Goal: Task Accomplishment & Management: Manage account settings

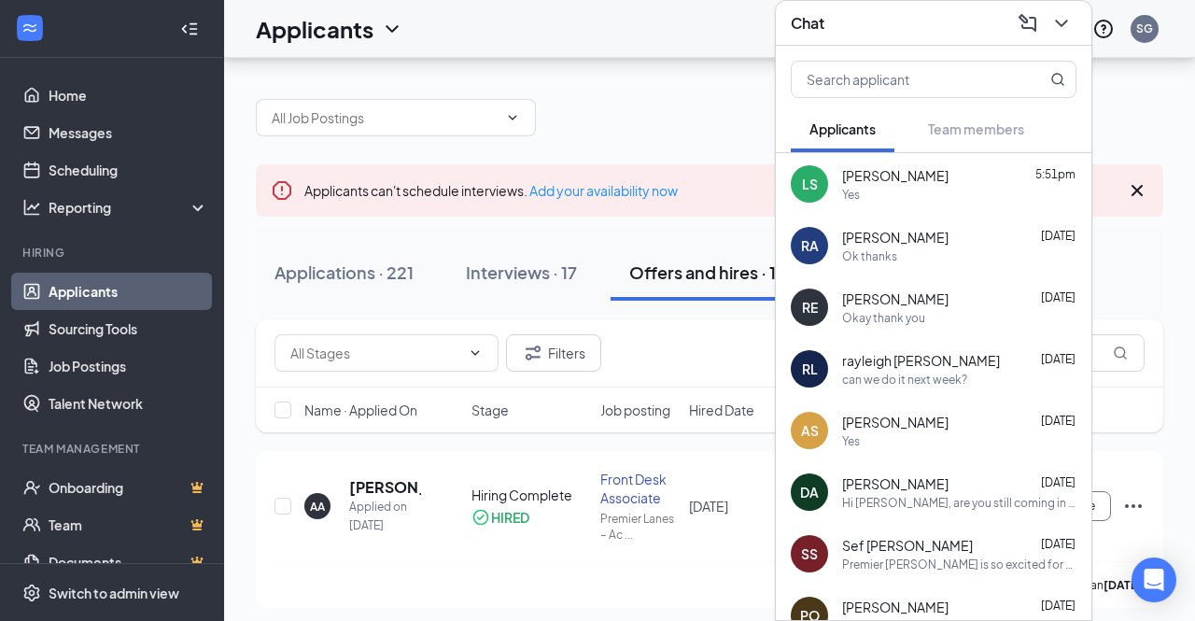
scroll to position [120, 0]
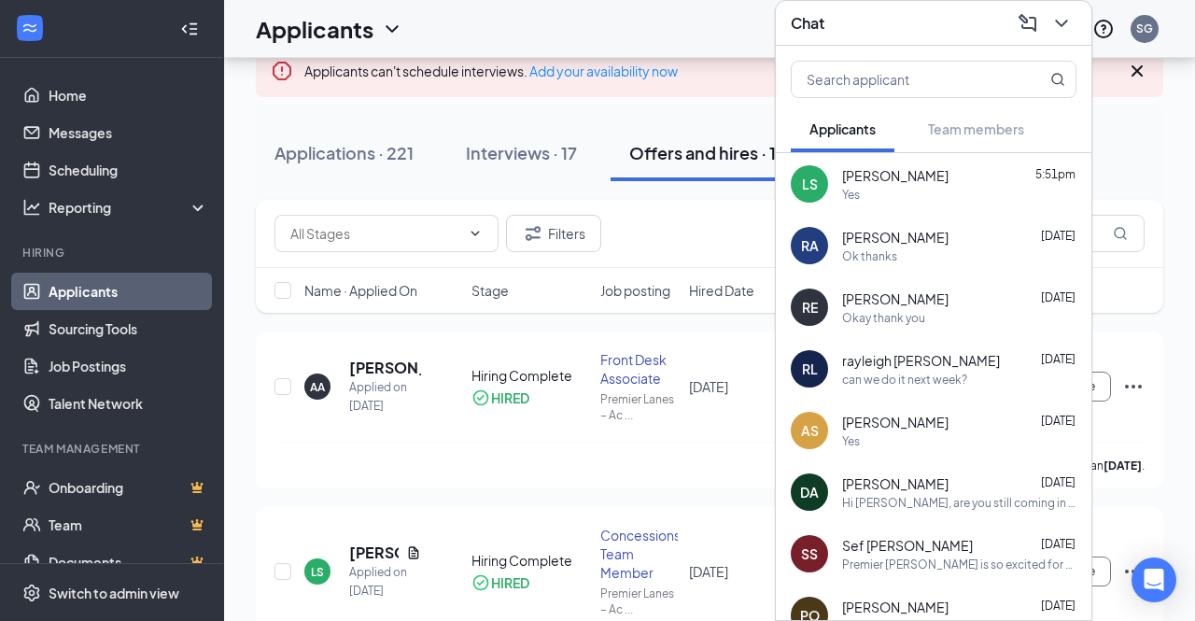
click at [896, 572] on div "SS Sef [PERSON_NAME] [DATE] Premier Lanes is so excited for you to join our tea…" at bounding box center [934, 554] width 316 height 62
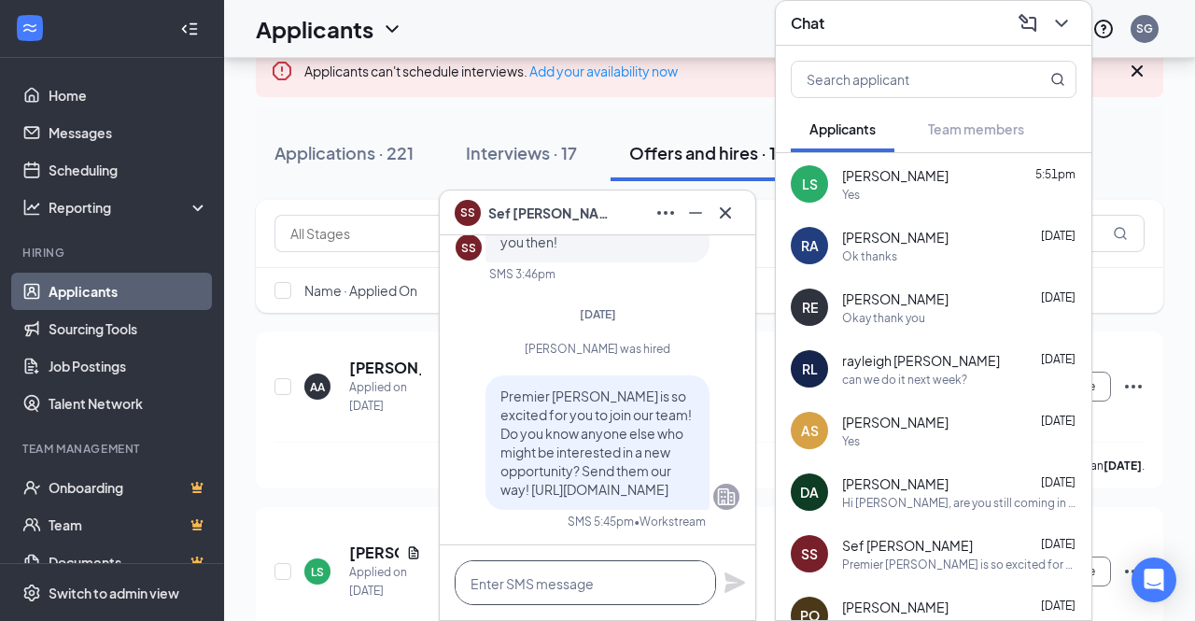
click at [517, 585] on textarea at bounding box center [585, 582] width 261 height 45
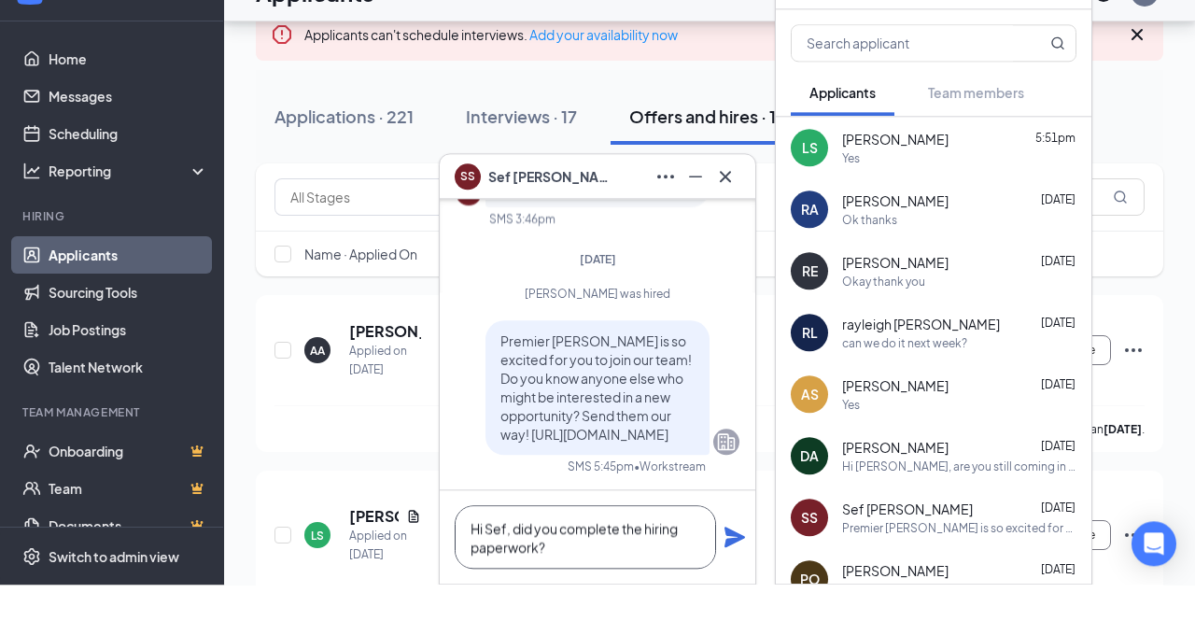
type textarea "Hi Sef, did you complete the hiring paperwork?"
click at [732, 536] on div "Hi Sef, did you complete the hiring paperwork?" at bounding box center [598, 573] width 316 height 93
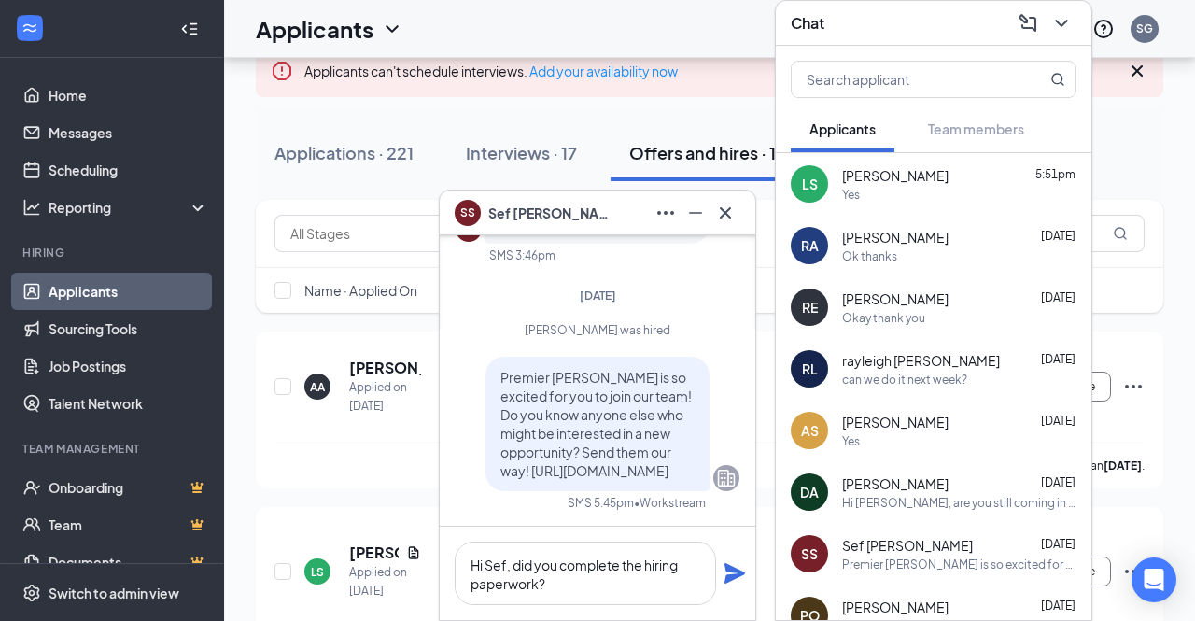
click at [731, 572] on icon "Plane" at bounding box center [735, 573] width 22 height 22
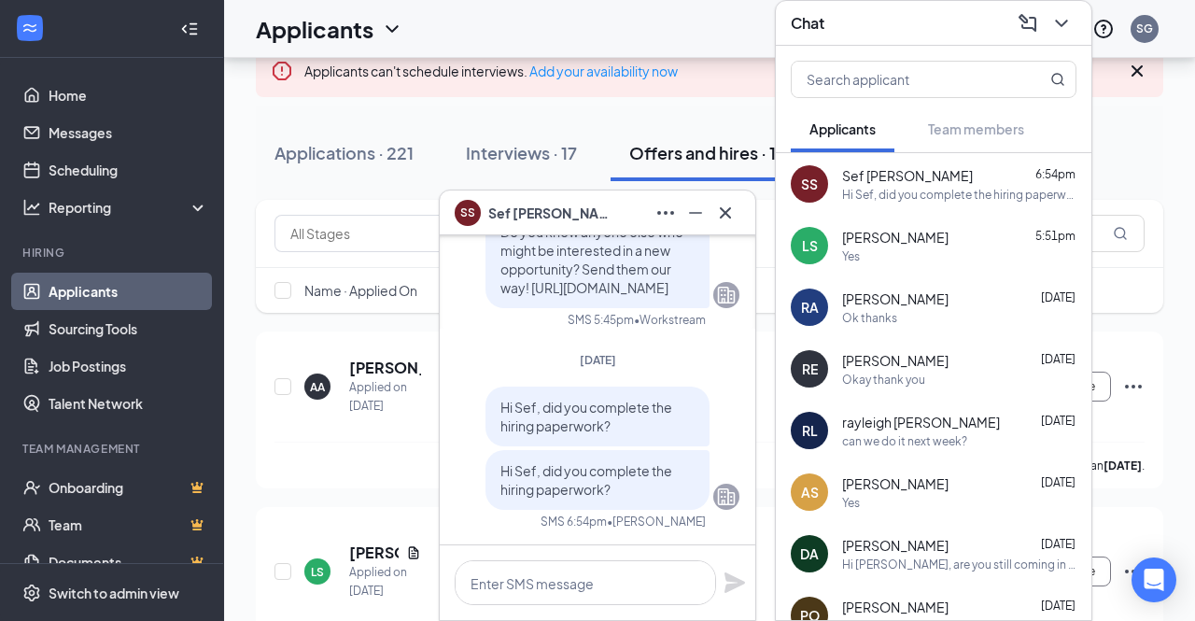
click at [1000, 428] on div "rayleigh [PERSON_NAME] [DATE]" at bounding box center [959, 422] width 234 height 19
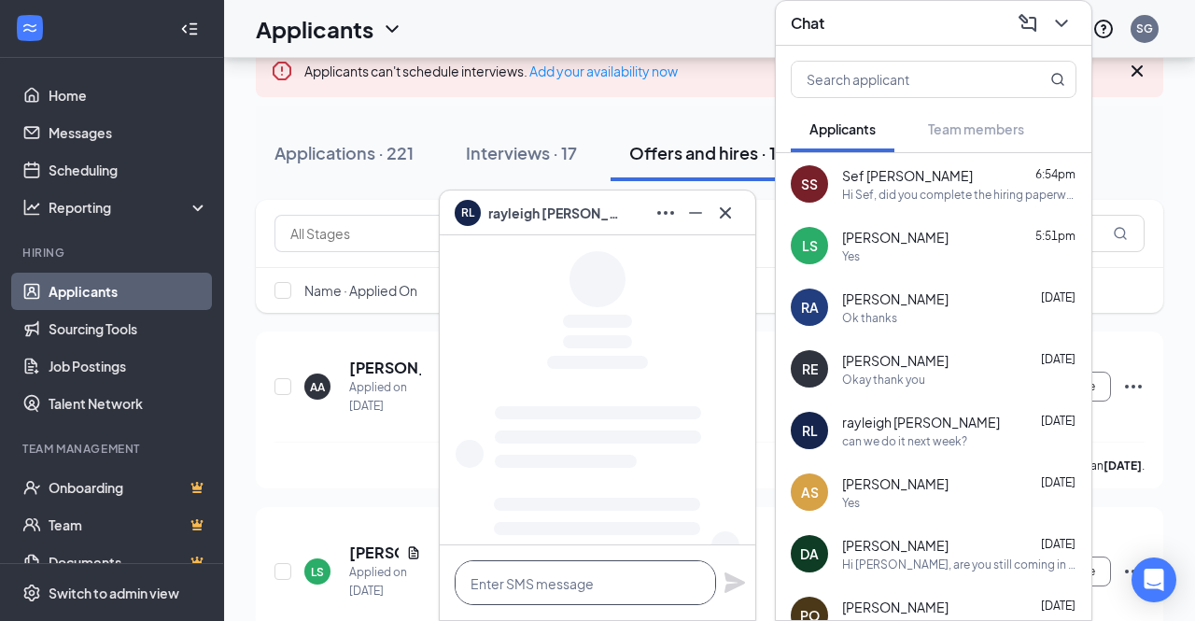
click at [565, 586] on textarea at bounding box center [585, 582] width 261 height 45
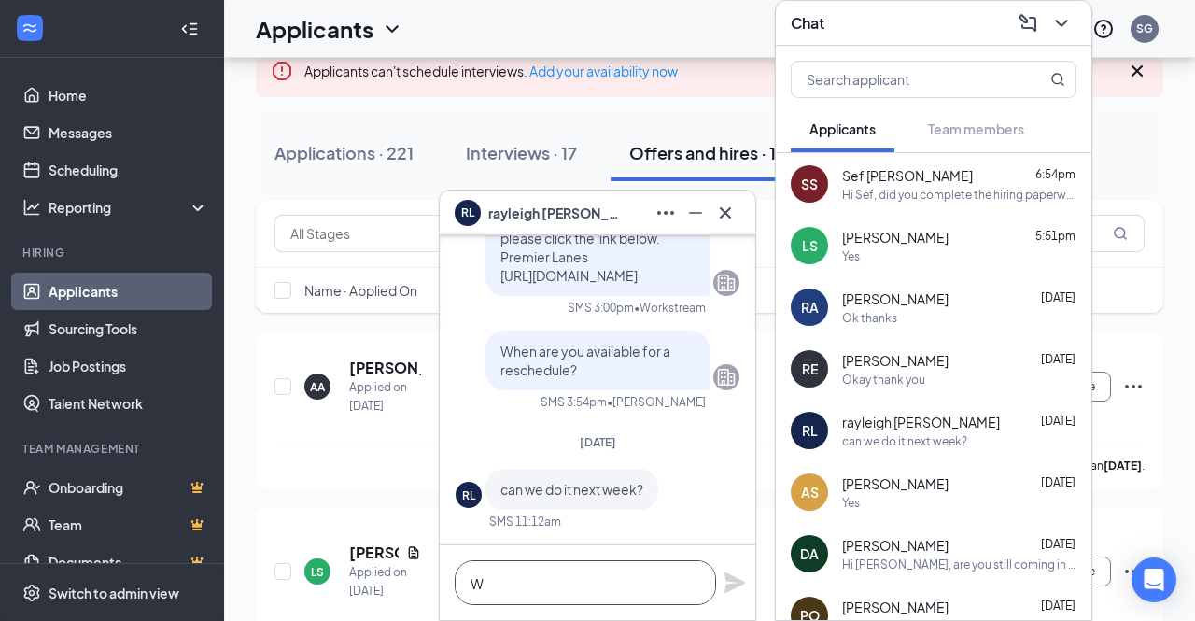
scroll to position [120, 0]
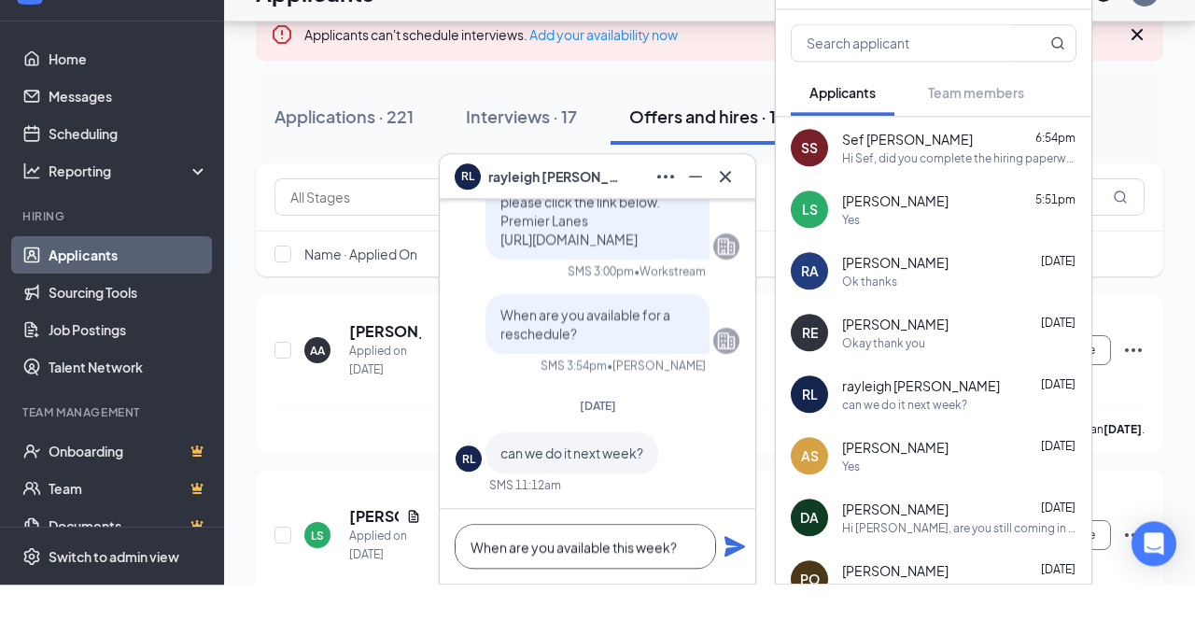
type textarea "When are you available this week?"
click at [734, 547] on div "When are you available this week?" at bounding box center [598, 582] width 316 height 75
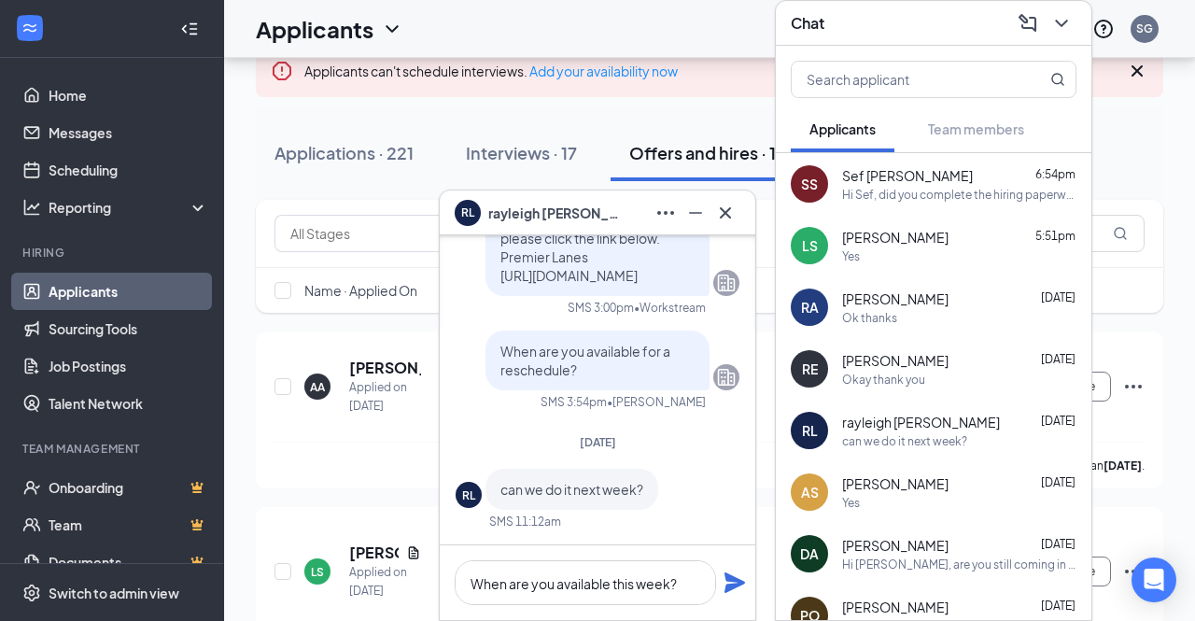
click at [734, 588] on icon "Plane" at bounding box center [735, 583] width 22 height 22
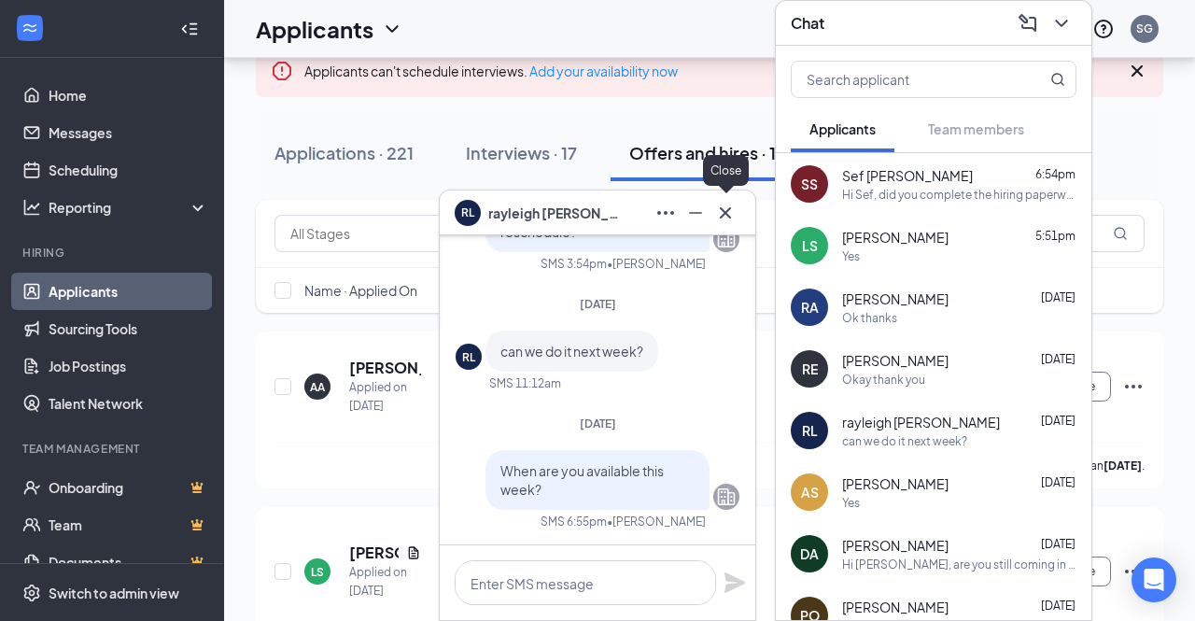
click at [726, 216] on icon "Cross" at bounding box center [725, 213] width 22 height 22
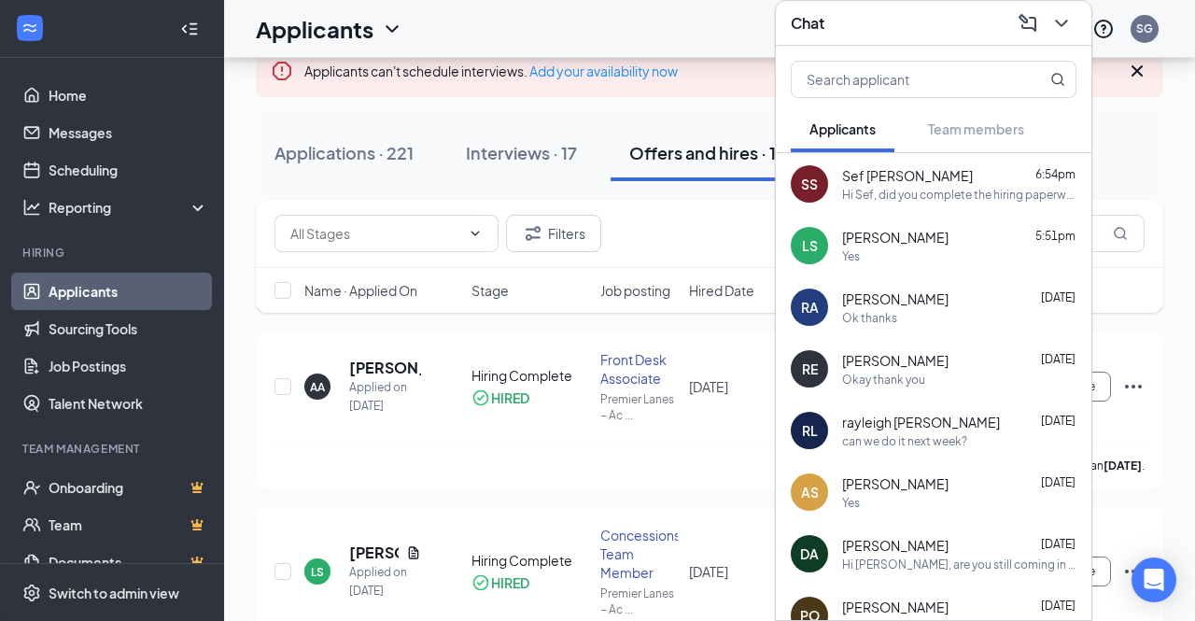
click at [981, 195] on div "Hi Sef, did you complete the hiring paperwork?" at bounding box center [959, 195] width 234 height 16
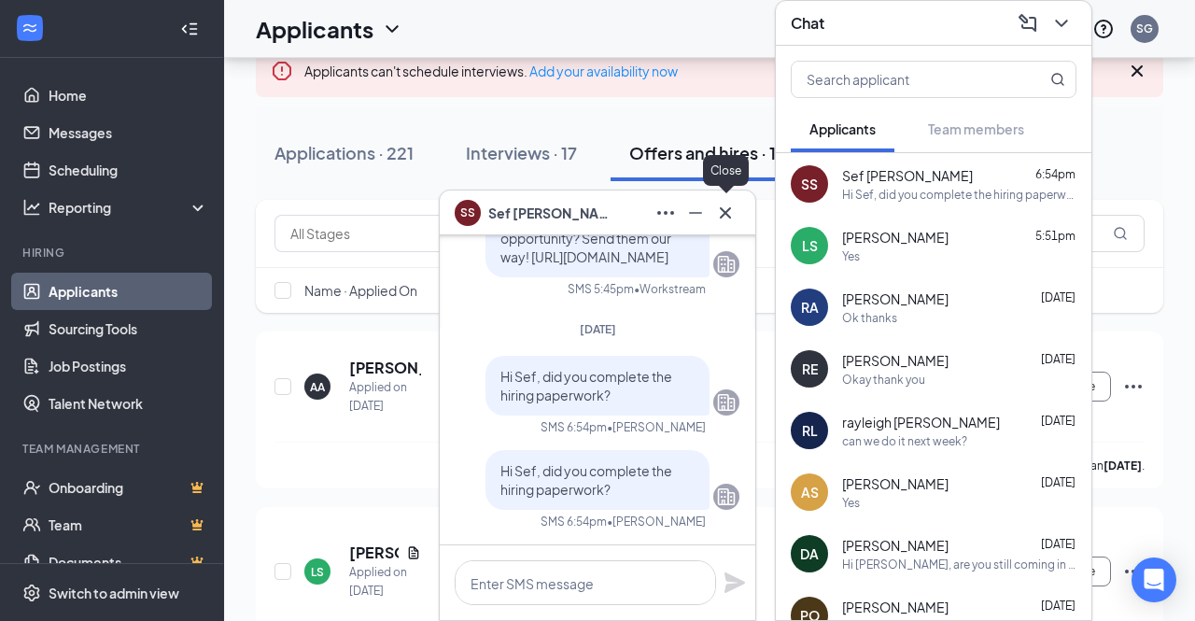
click at [731, 207] on icon "Cross" at bounding box center [725, 213] width 22 height 22
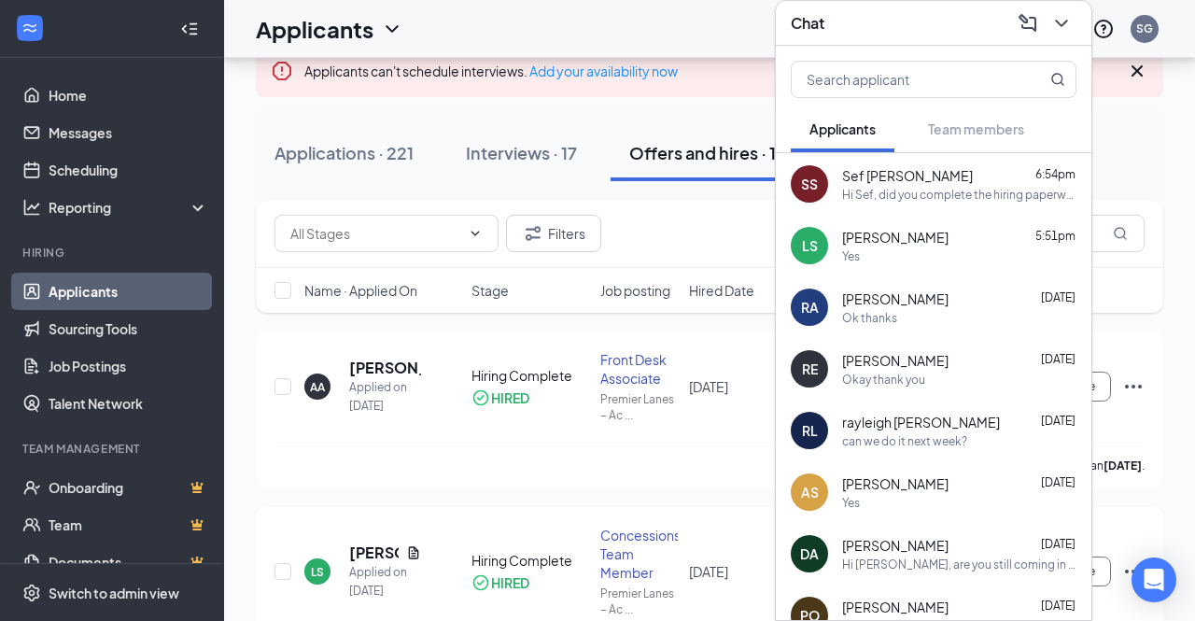
click at [797, 186] on div "SS" at bounding box center [809, 183] width 37 height 37
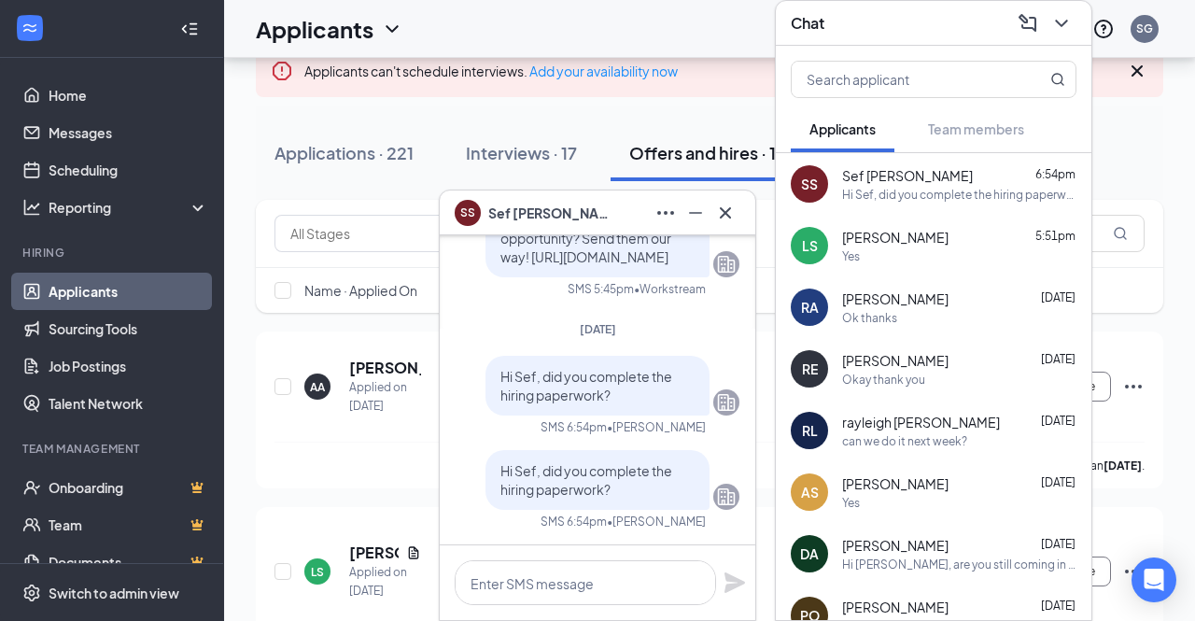
click at [568, 210] on span "Sef [PERSON_NAME]" at bounding box center [553, 213] width 131 height 21
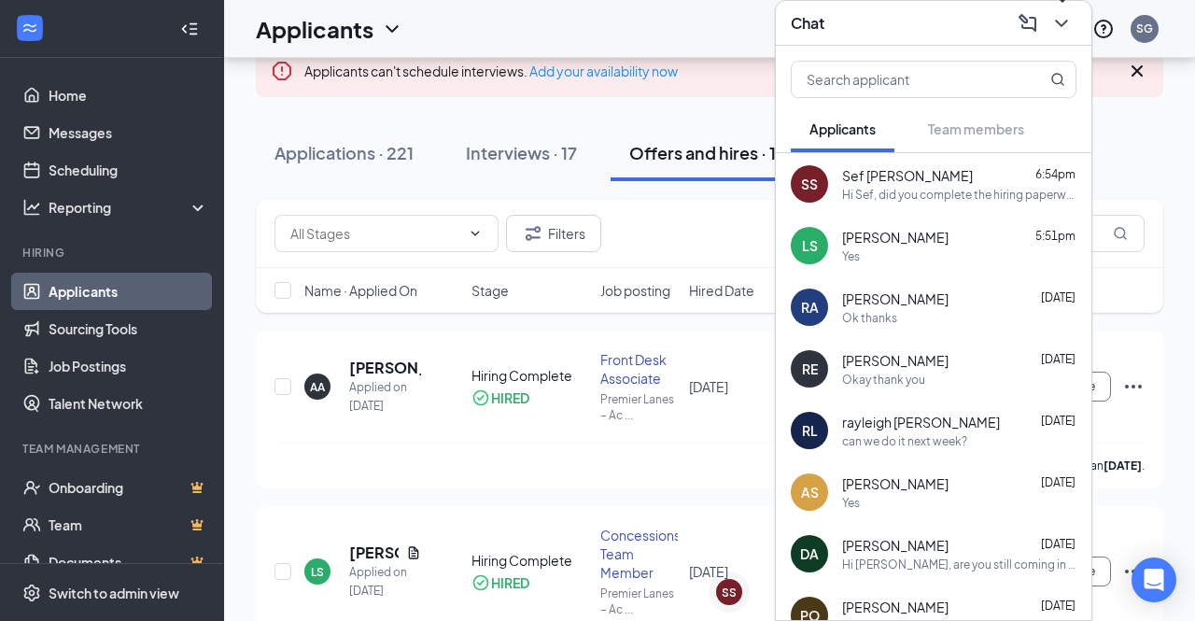
click at [1079, 15] on div "Chat" at bounding box center [934, 23] width 316 height 45
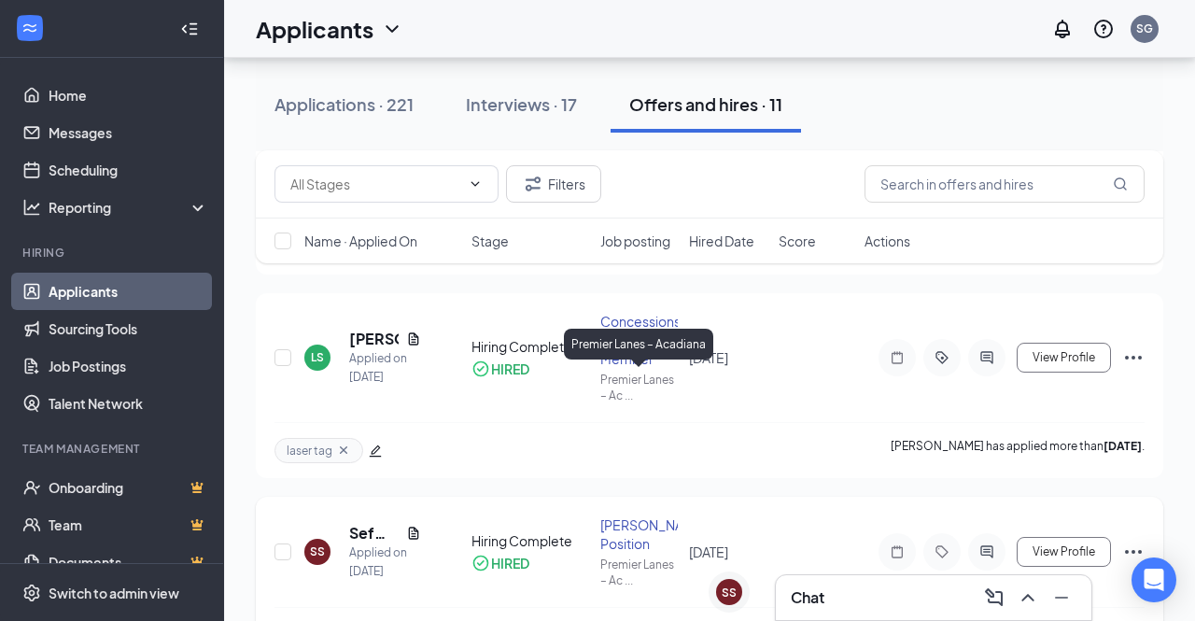
scroll to position [556, 0]
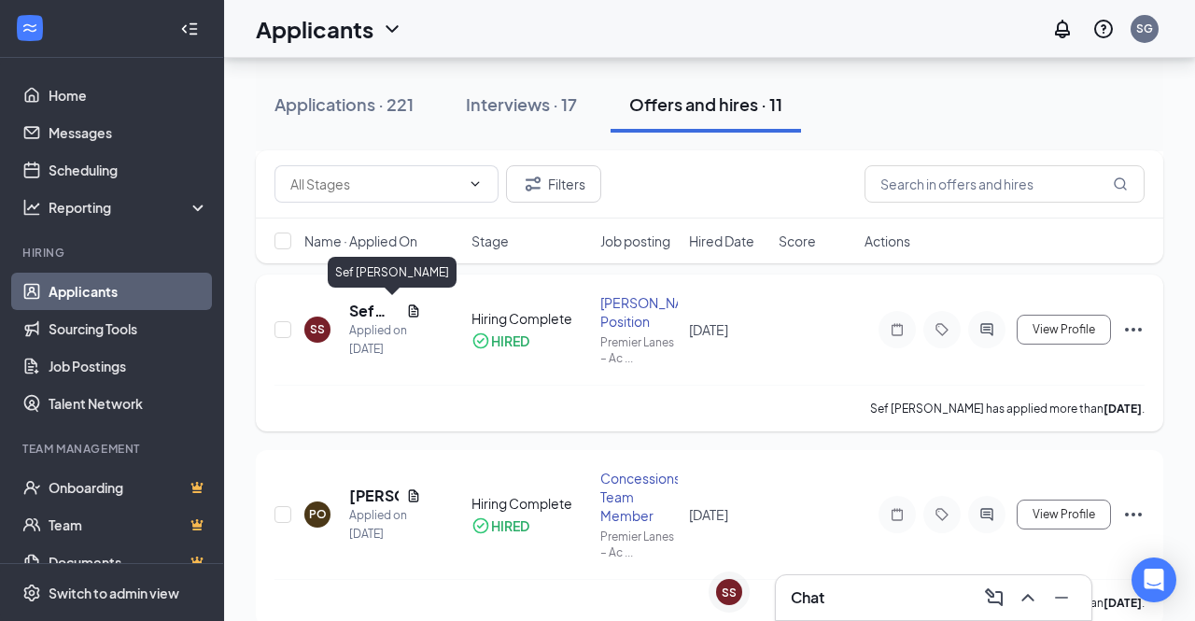
click at [367, 311] on h5 "Sef [PERSON_NAME]" at bounding box center [373, 311] width 49 height 21
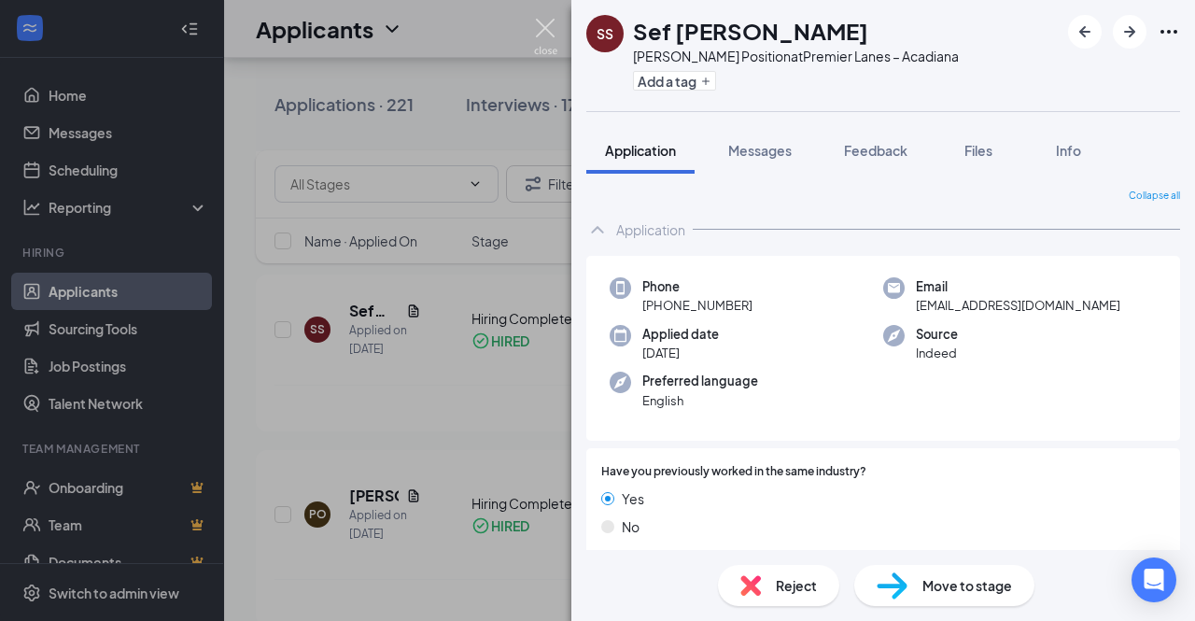
click at [549, 33] on img at bounding box center [545, 37] width 23 height 36
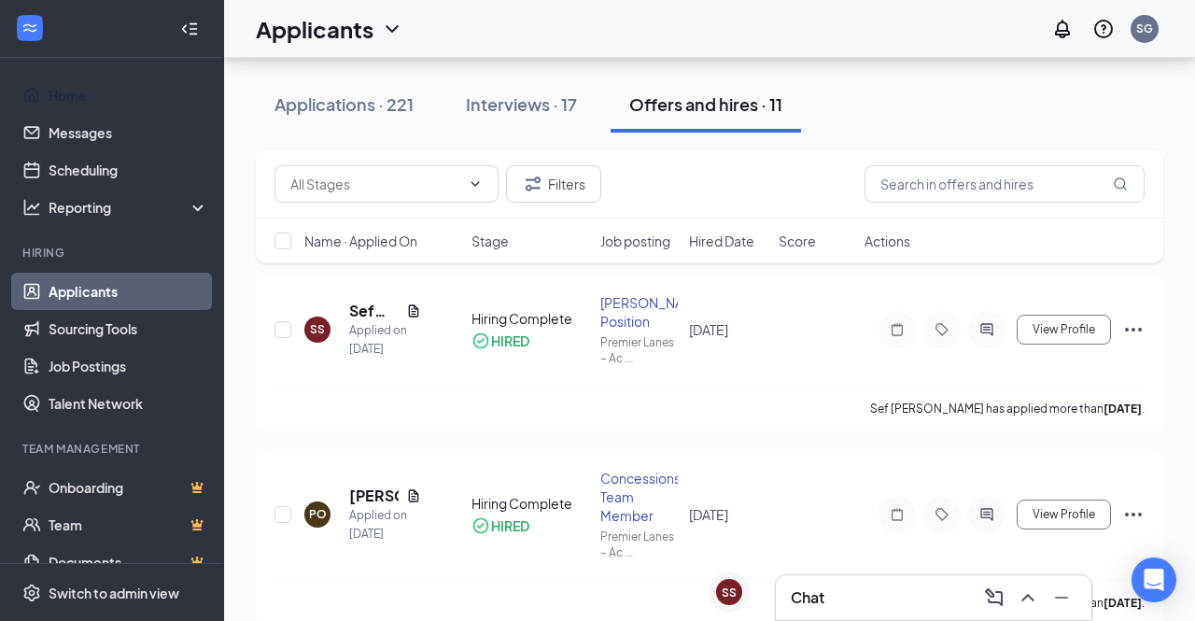
click at [91, 103] on link "Home" at bounding box center [129, 95] width 160 height 37
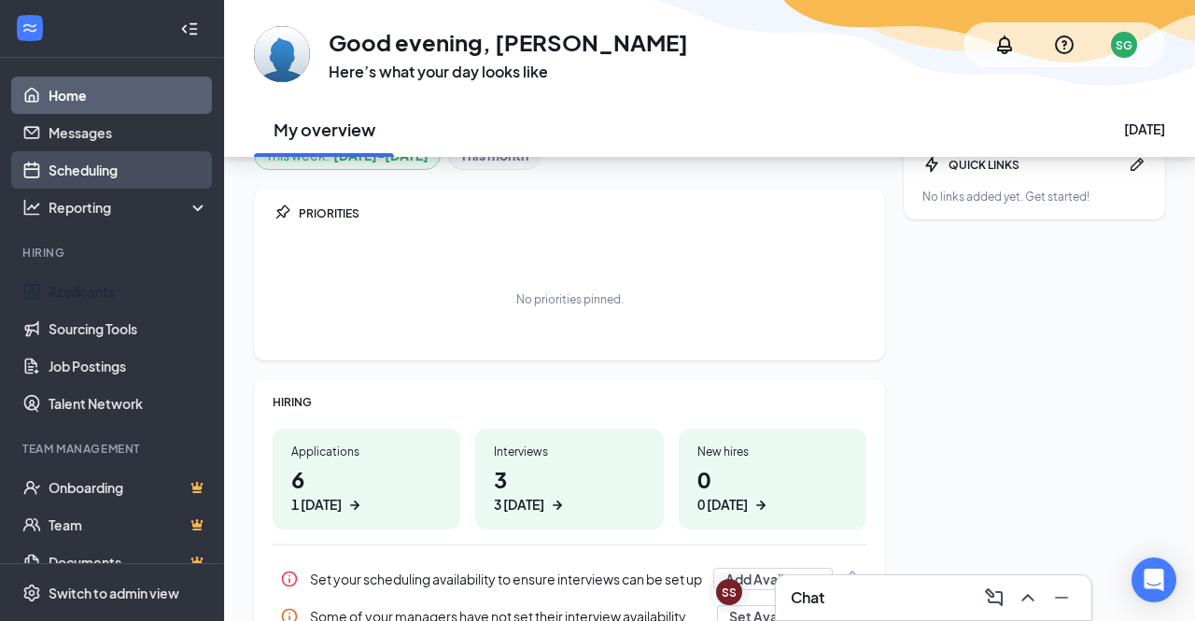
scroll to position [31, 0]
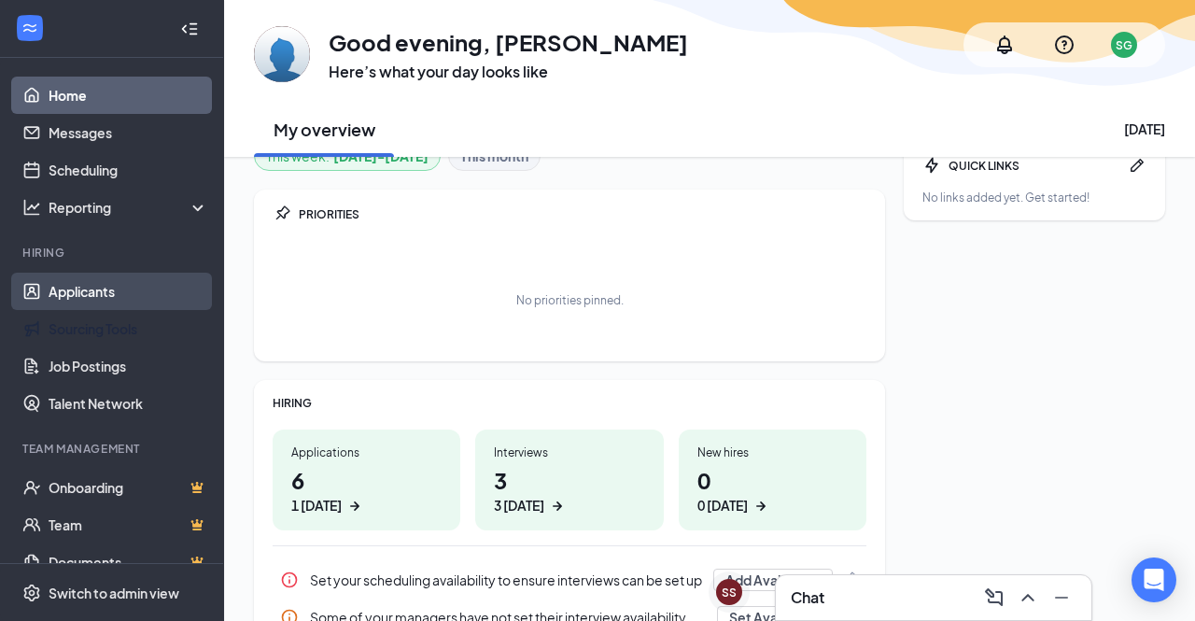
click at [132, 317] on link "Sourcing Tools" at bounding box center [129, 328] width 160 height 37
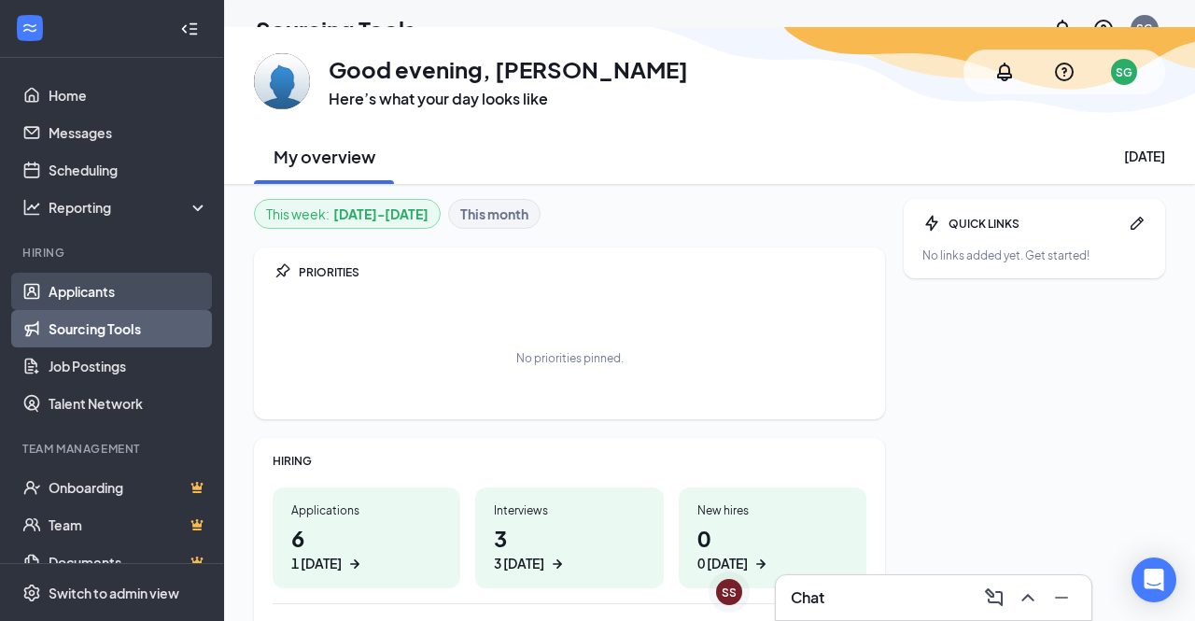
scroll to position [89, 0]
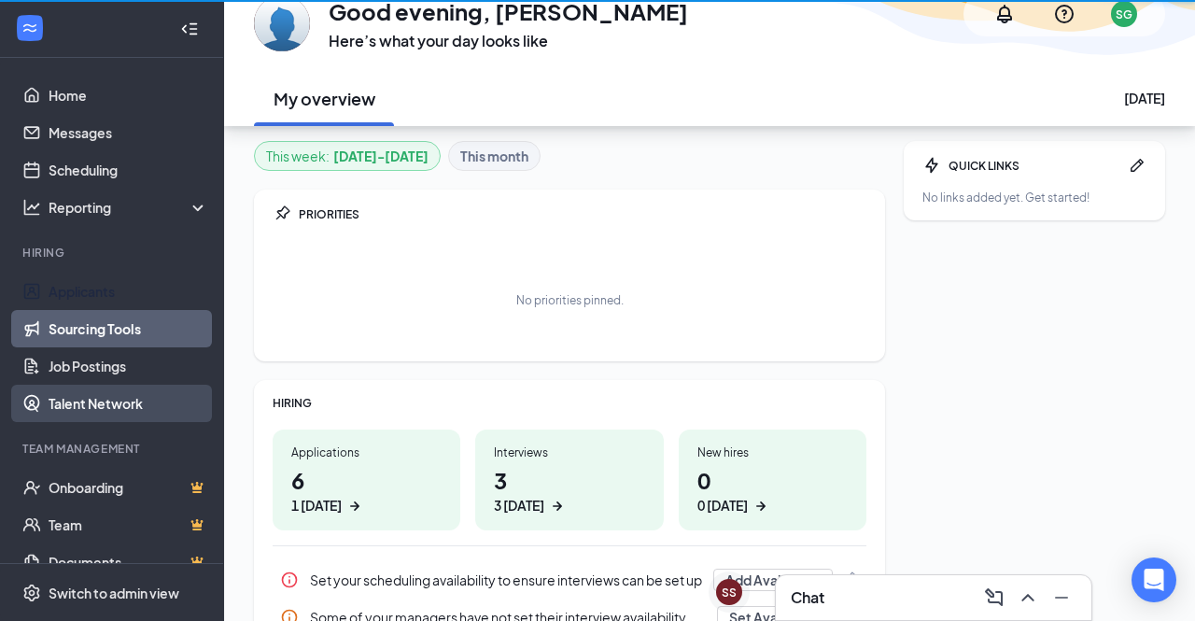
click at [146, 385] on link "Talent Network" at bounding box center [129, 403] width 160 height 37
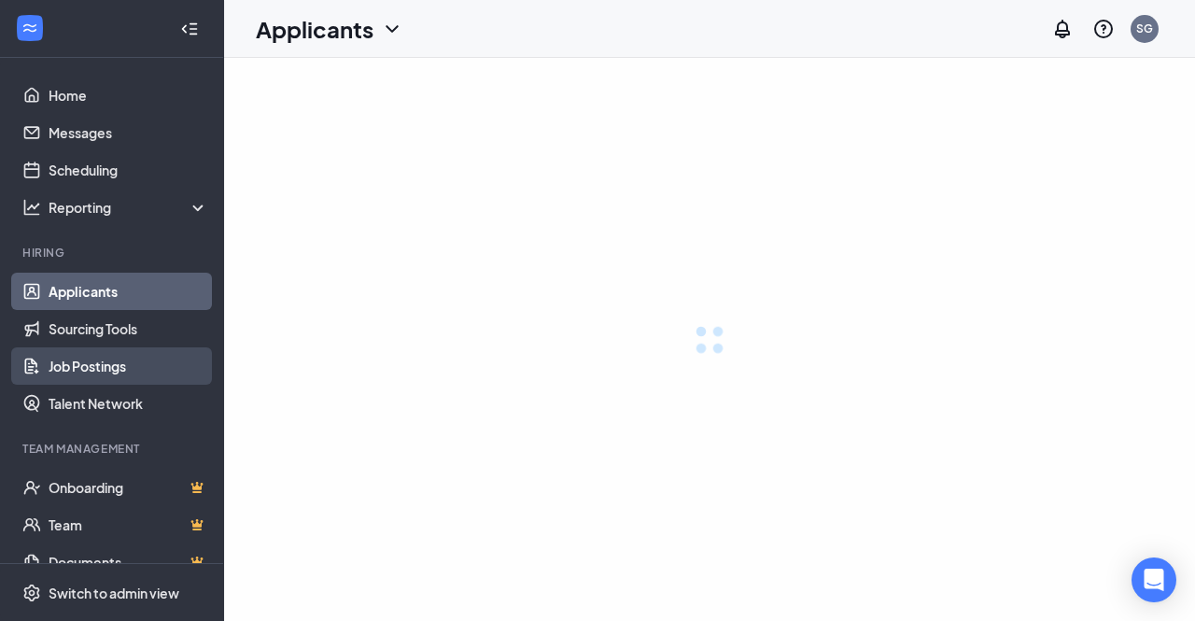
click at [78, 365] on link "Job Postings" at bounding box center [129, 365] width 160 height 37
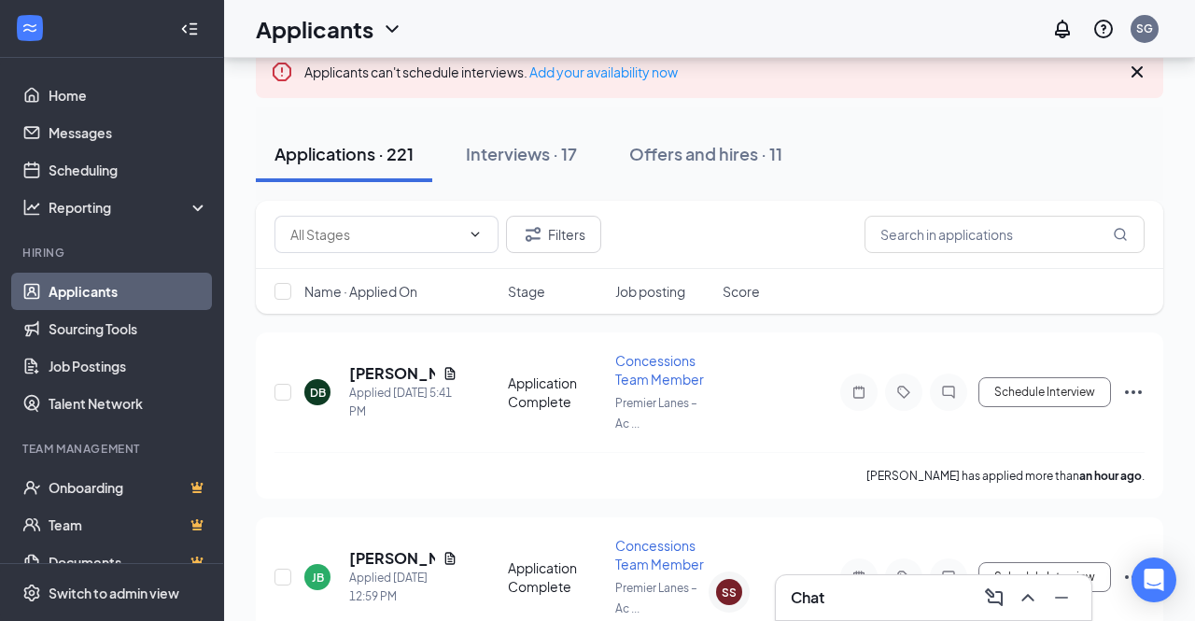
scroll to position [120, 0]
click at [126, 362] on link "Job Postings" at bounding box center [129, 365] width 160 height 37
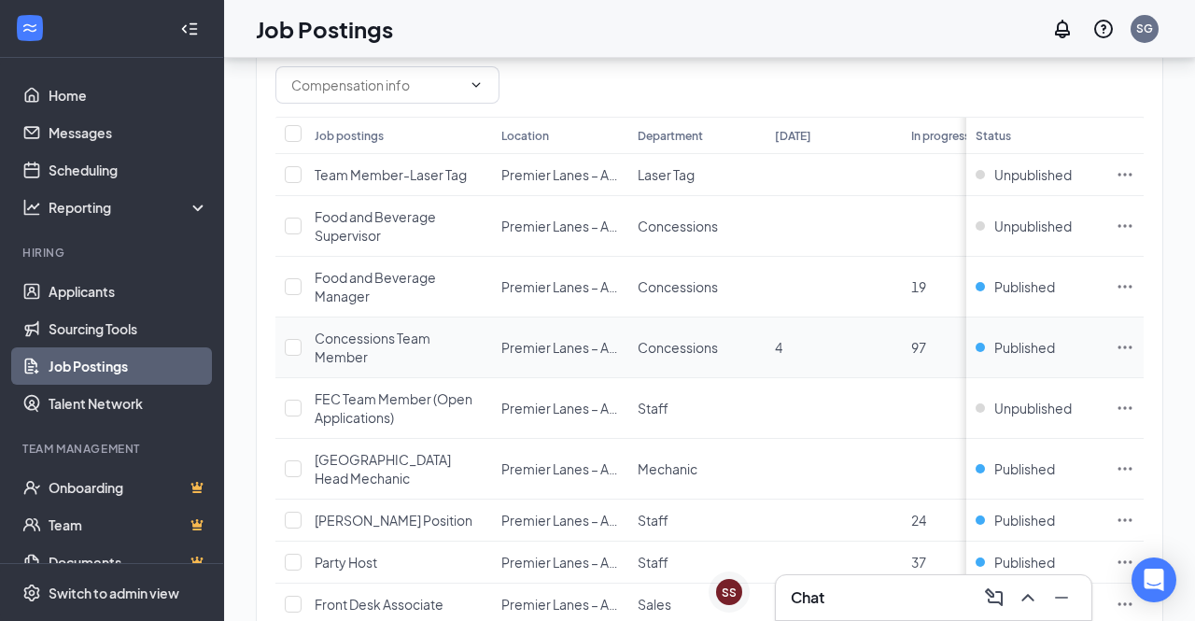
scroll to position [179, 0]
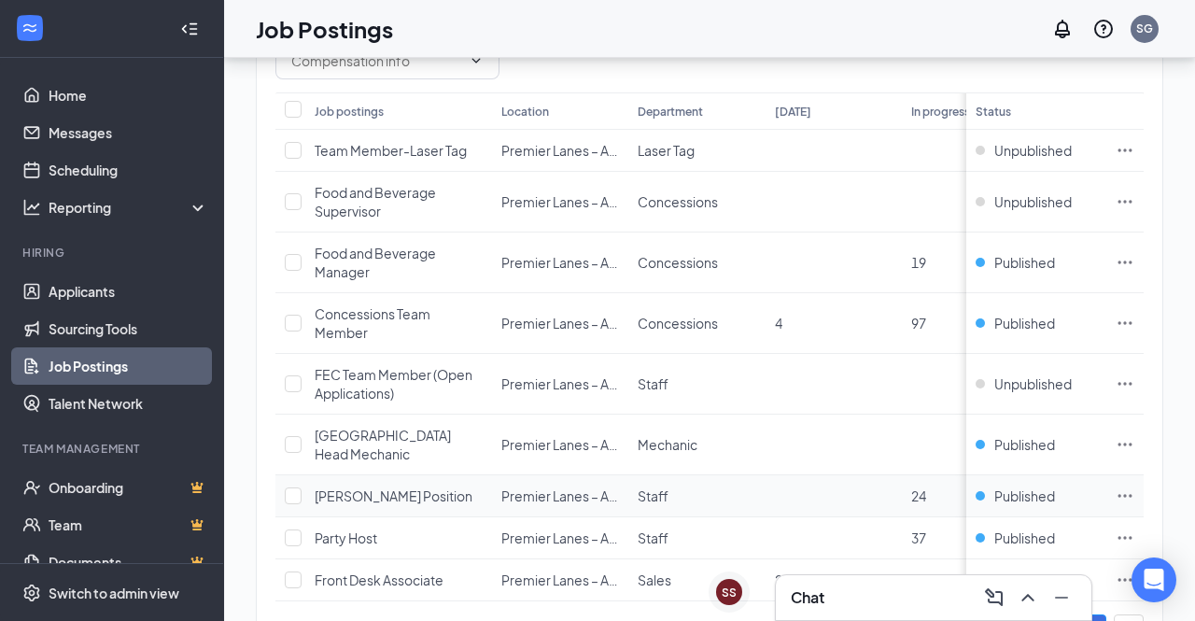
click at [1127, 489] on icon "Ellipses" at bounding box center [1125, 496] width 19 height 19
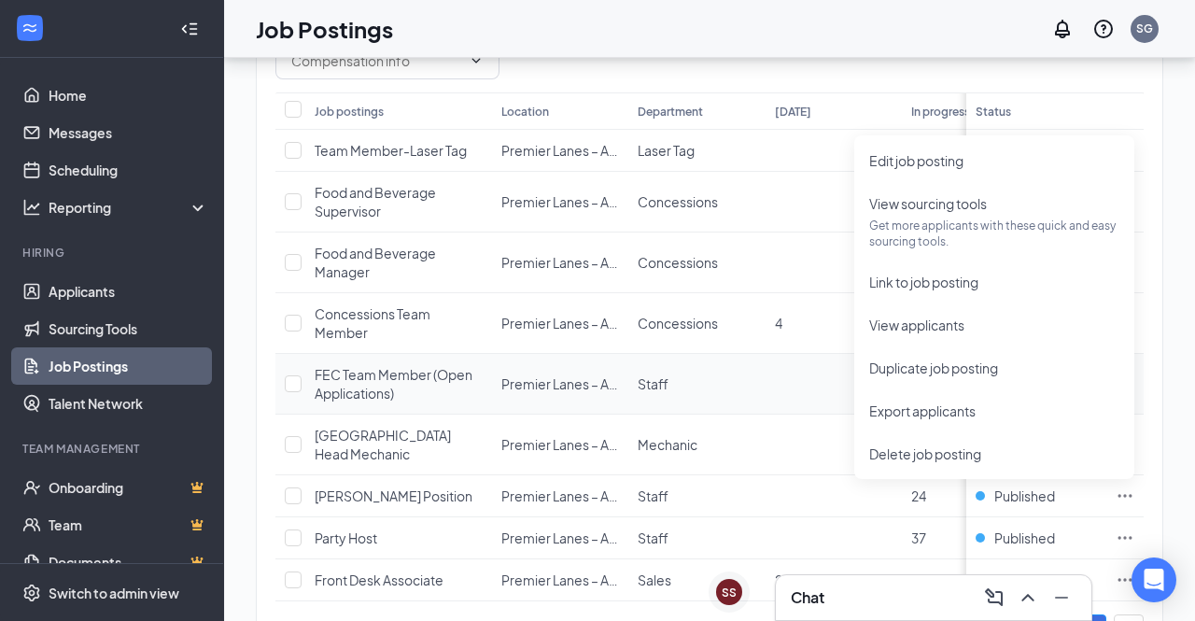
click at [754, 373] on td "Staff" at bounding box center [696, 384] width 136 height 61
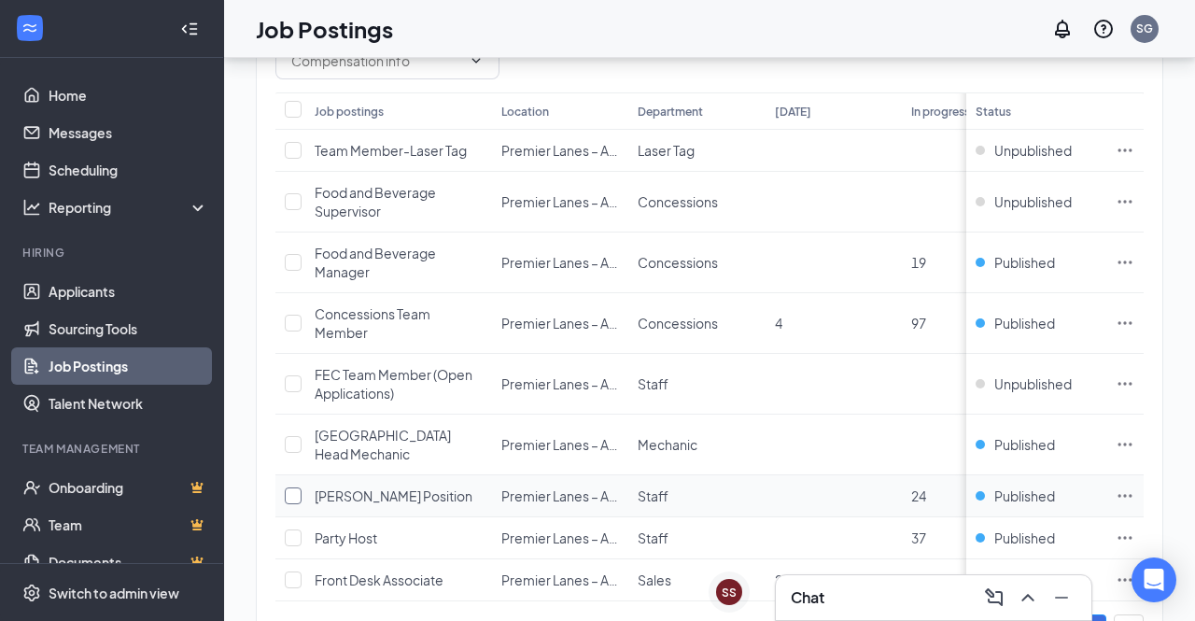
click at [294, 495] on input "checkbox" at bounding box center [293, 495] width 17 height 17
checkbox input "true"
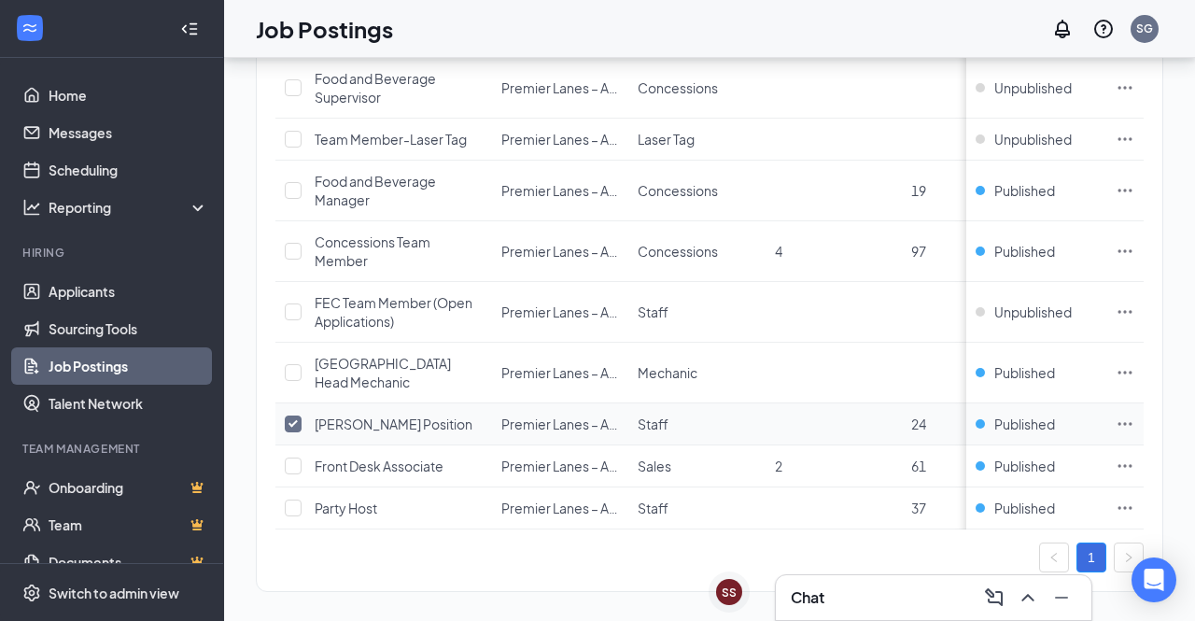
scroll to position [213, 0]
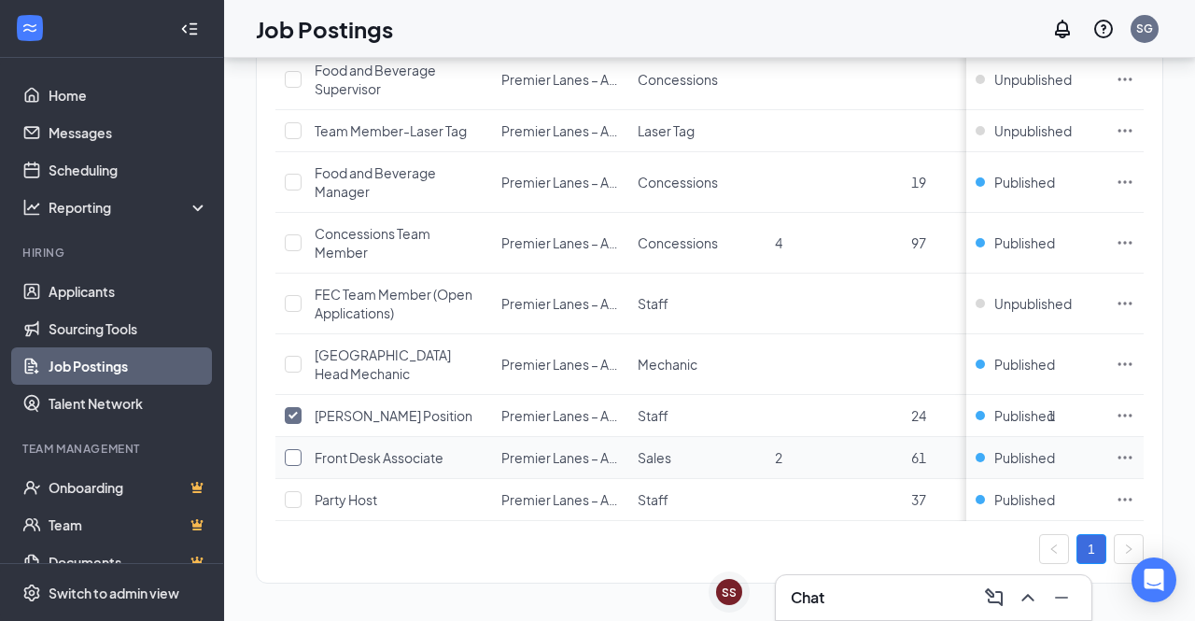
click at [298, 456] on input "checkbox" at bounding box center [293, 457] width 17 height 17
checkbox input "true"
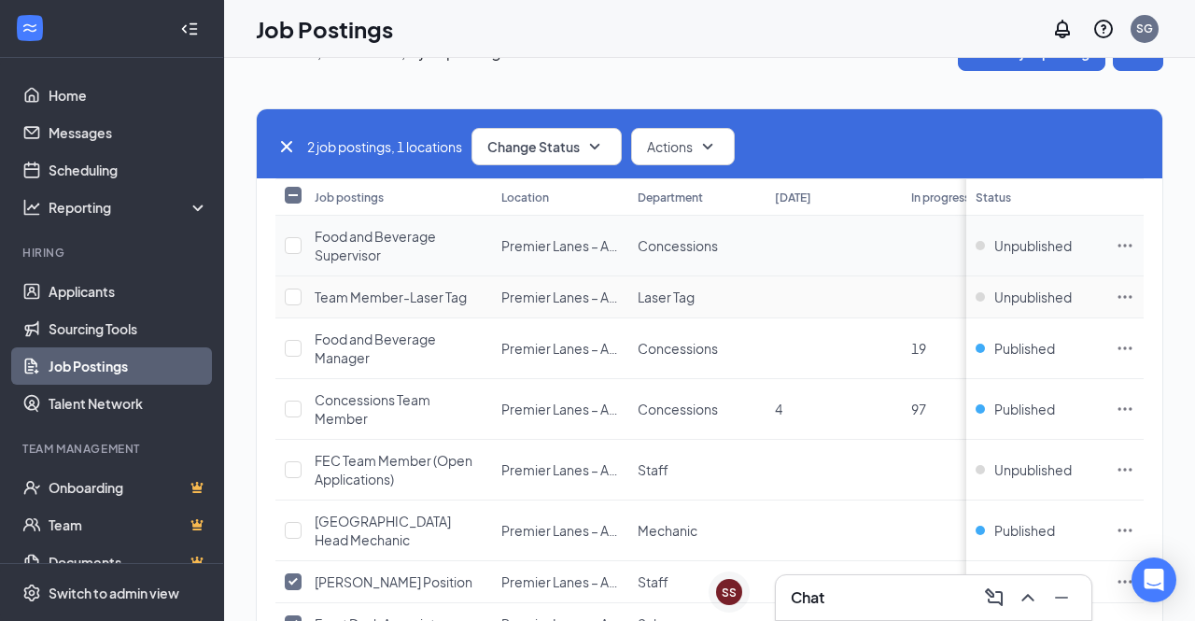
scroll to position [0, 0]
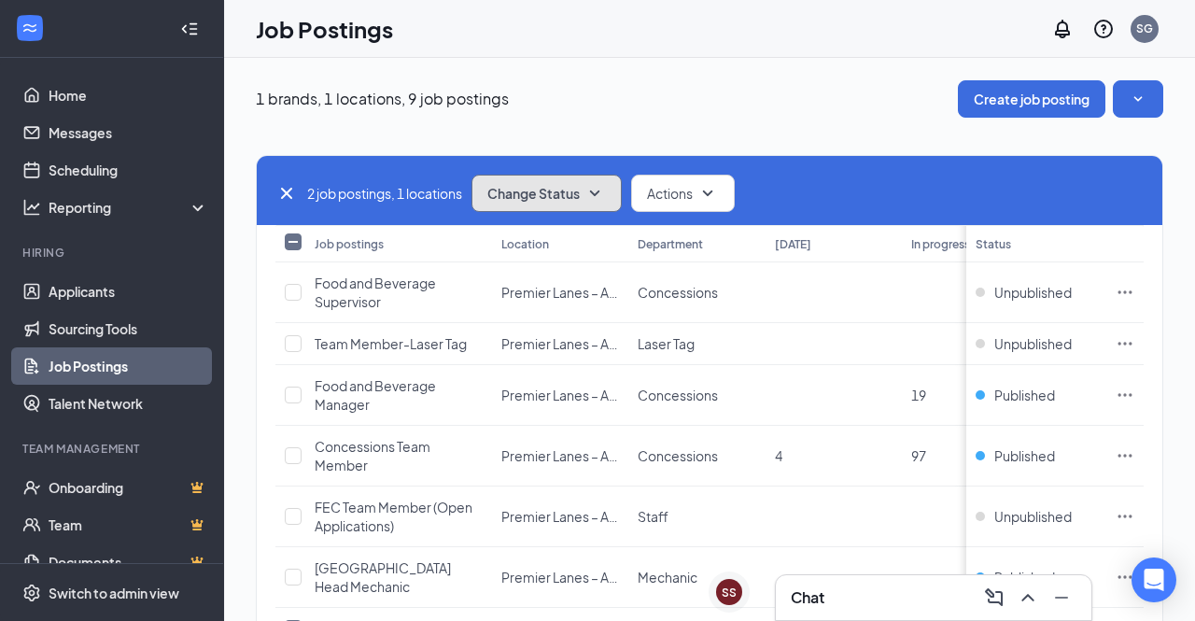
click at [588, 187] on icon "SmallChevronDown" at bounding box center [595, 193] width 22 height 22
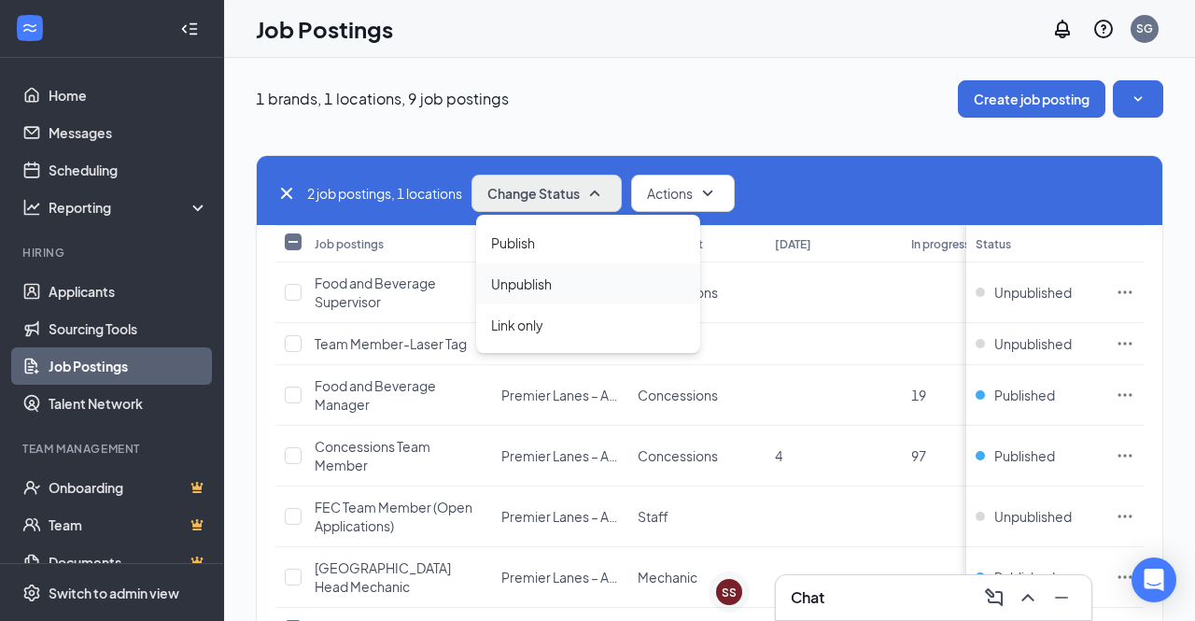
click at [586, 302] on div "Unpublish" at bounding box center [588, 283] width 224 height 41
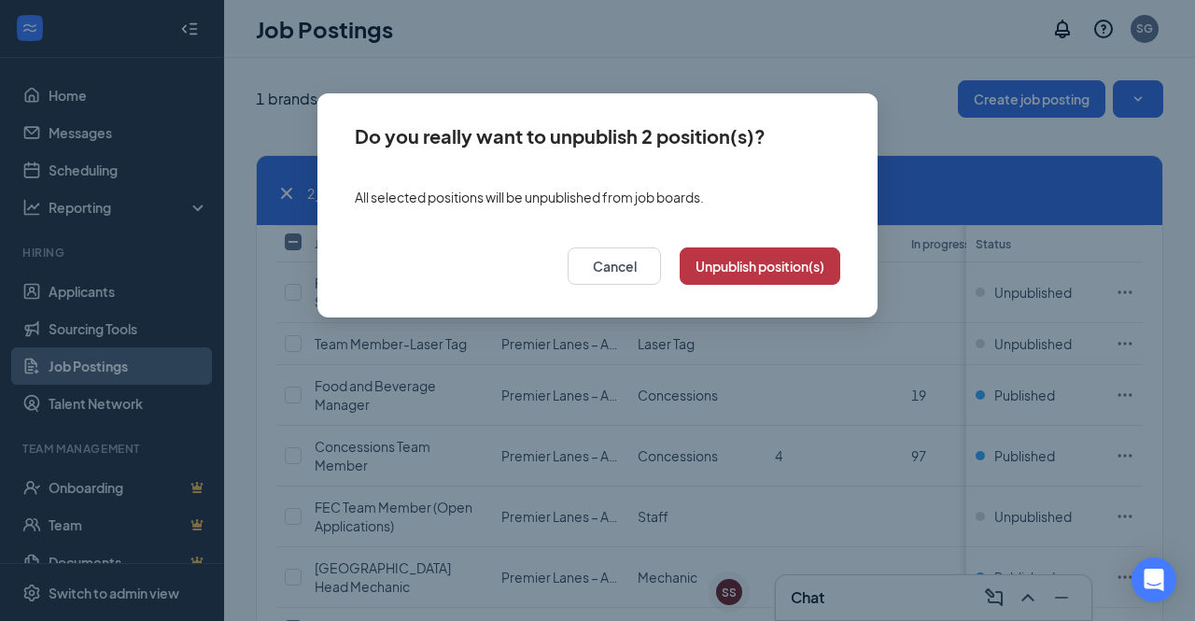
click at [761, 256] on button "Unpublish position(s)" at bounding box center [760, 265] width 161 height 37
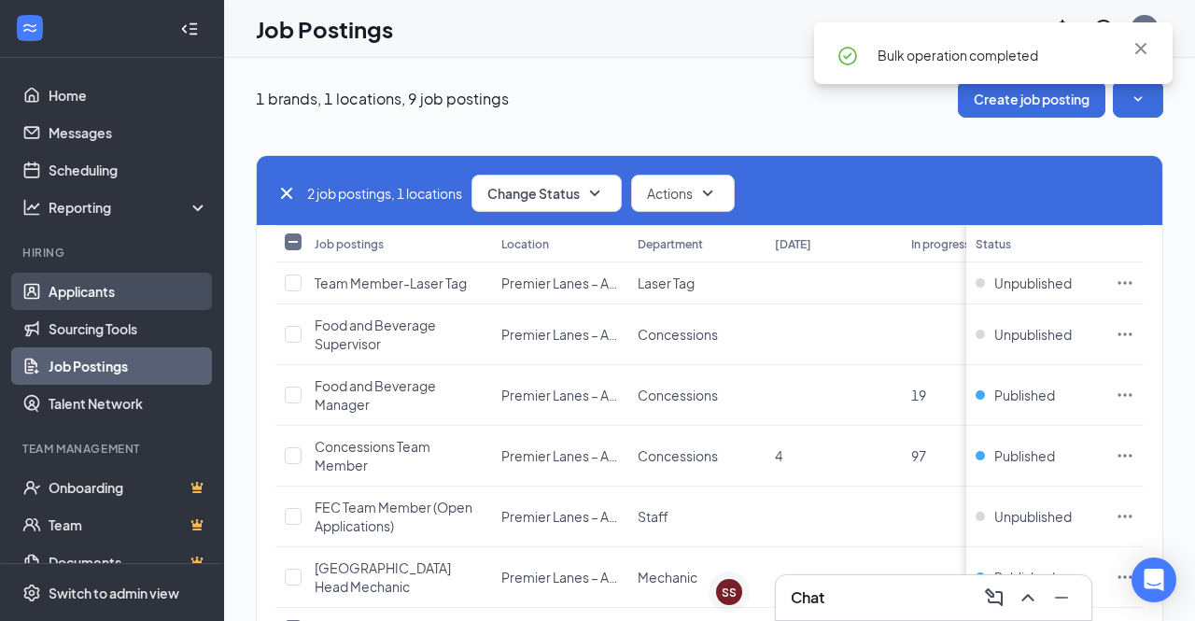
click at [105, 300] on link "Applicants" at bounding box center [129, 291] width 160 height 37
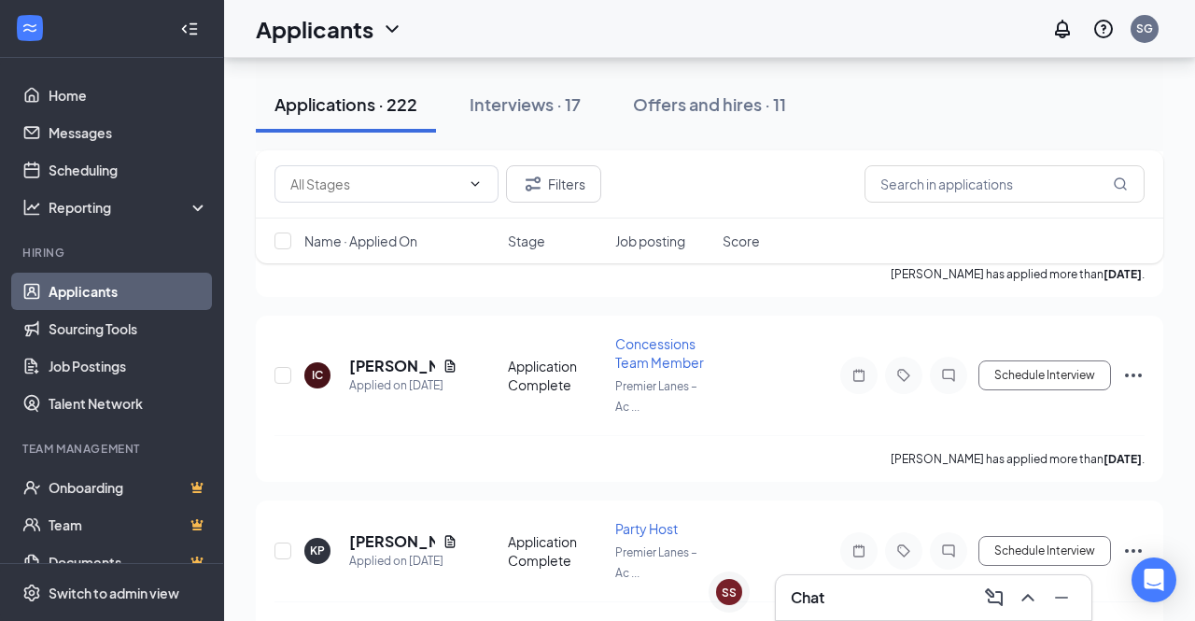
scroll to position [5924, 0]
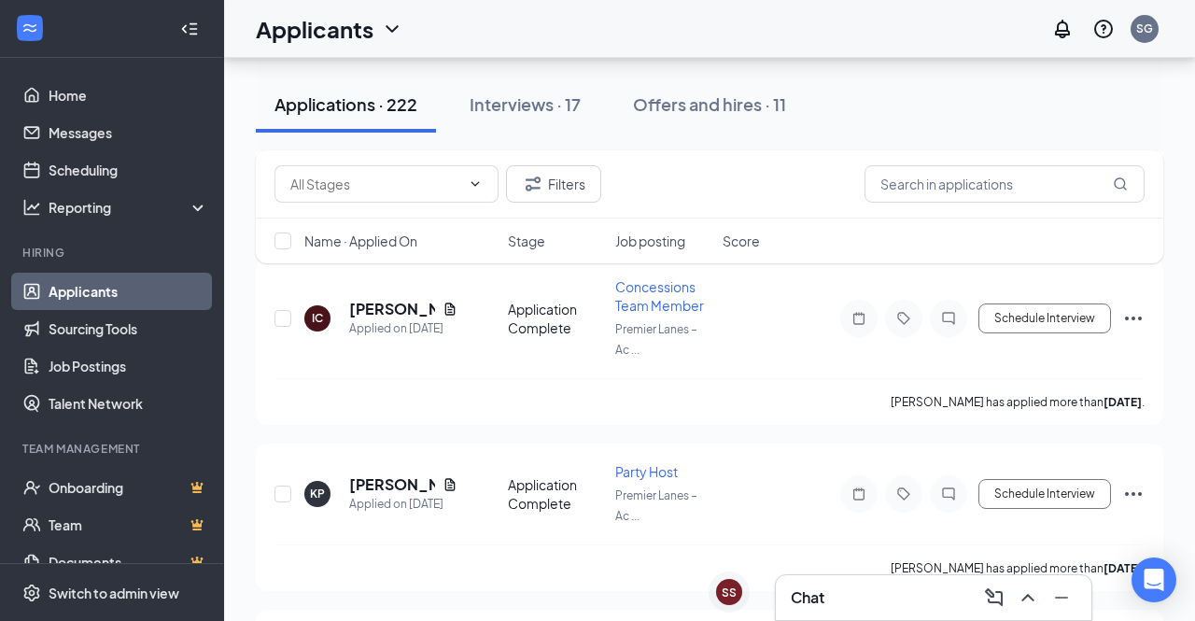
click at [925, 597] on div "Chat" at bounding box center [934, 598] width 286 height 30
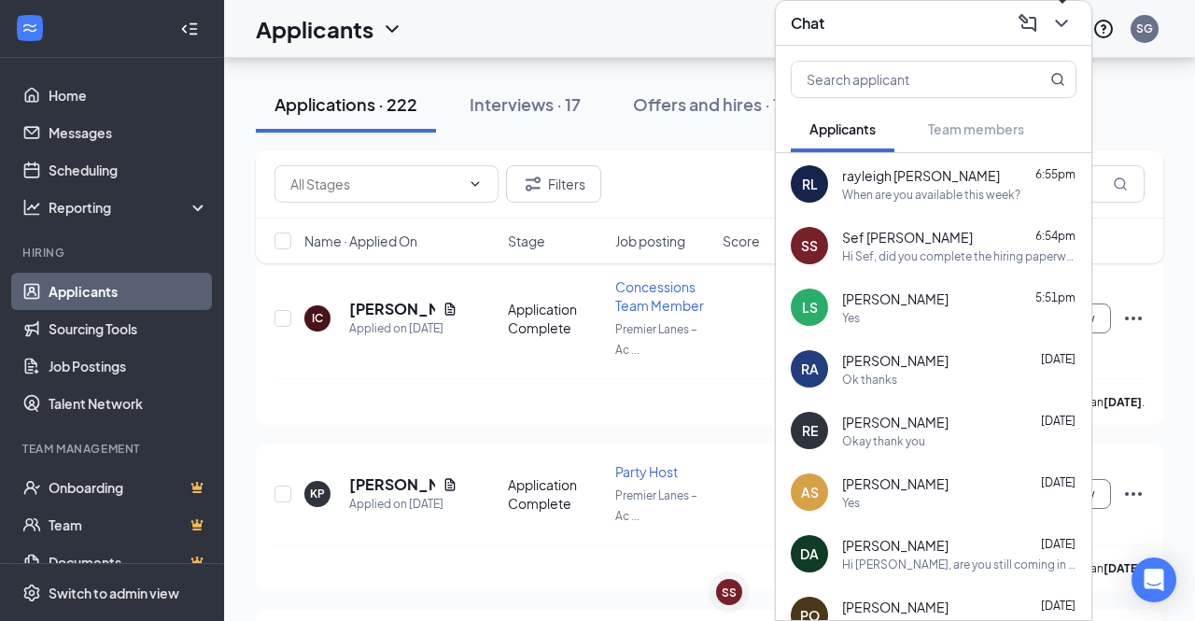
click at [1058, 28] on icon "ChevronDown" at bounding box center [1062, 23] width 22 height 22
